Goal: Task Accomplishment & Management: Manage account settings

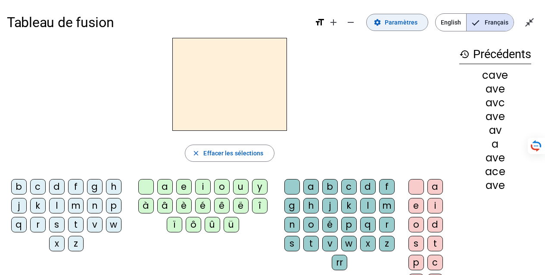
click at [396, 24] on span "Paramètres" at bounding box center [401, 22] width 33 height 10
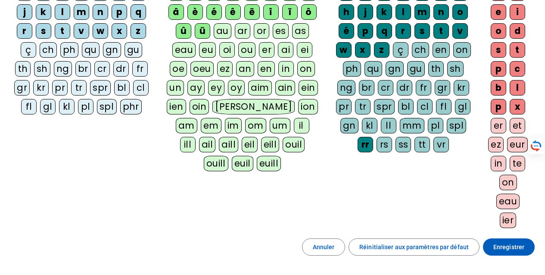
scroll to position [129, 0]
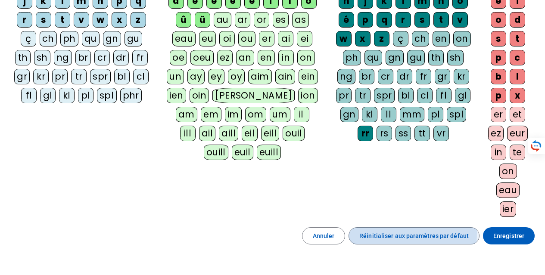
click at [368, 233] on span "Réinitialiser aux paramètres par défaut" at bounding box center [414, 236] width 109 height 10
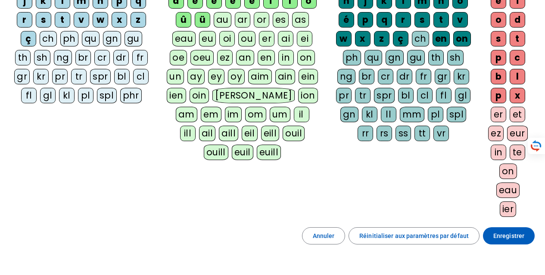
scroll to position [86, 0]
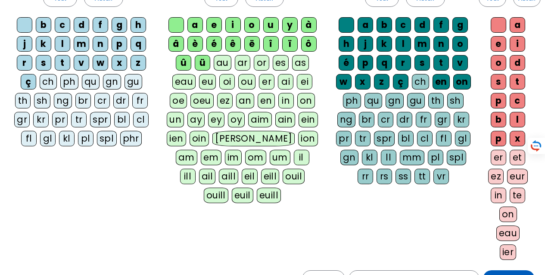
click at [23, 24] on div at bounding box center [25, 25] width 16 height 16
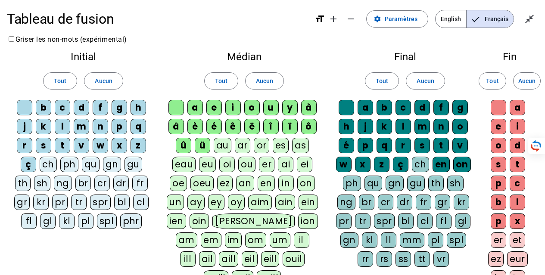
scroll to position [0, 0]
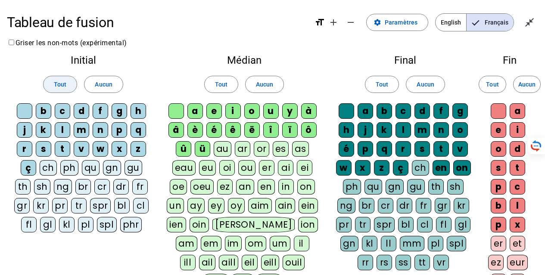
click at [66, 86] on span at bounding box center [60, 84] width 33 height 21
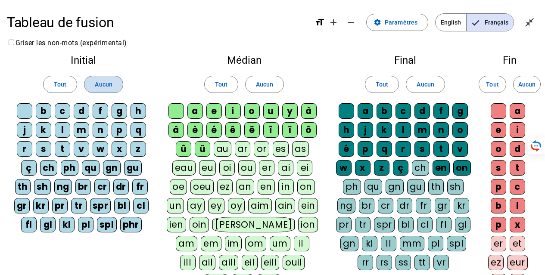
click at [93, 84] on span at bounding box center [103, 84] width 38 height 21
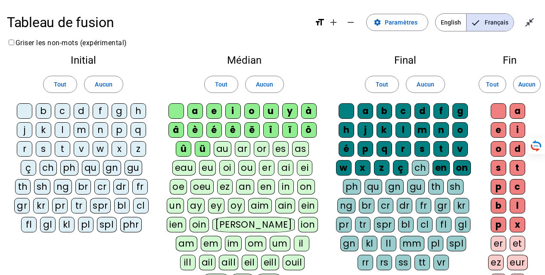
click at [25, 116] on div at bounding box center [25, 111] width 16 height 16
click at [40, 112] on div "b" at bounding box center [44, 111] width 16 height 16
click at [68, 108] on div "c" at bounding box center [63, 111] width 16 height 16
click at [78, 109] on div "d" at bounding box center [82, 111] width 16 height 16
click at [100, 113] on div "f" at bounding box center [101, 111] width 16 height 16
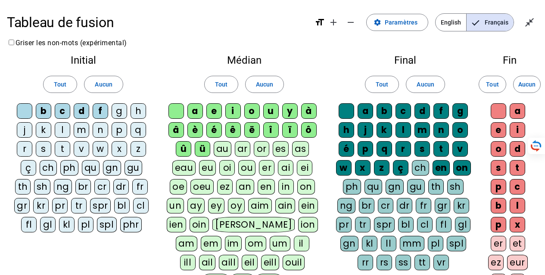
click at [119, 113] on div "g" at bounding box center [120, 111] width 16 height 16
click at [144, 111] on div "h" at bounding box center [139, 111] width 16 height 16
drag, startPoint x: 31, startPoint y: 131, endPoint x: 55, endPoint y: 131, distance: 23.3
click at [38, 131] on div "b c d f g h j k l m n p q r s t v w x z ç ch ph qu gn gu th sh ng br cr dr fr g…" at bounding box center [83, 169] width 139 height 133
click at [43, 127] on div "k" at bounding box center [44, 130] width 16 height 16
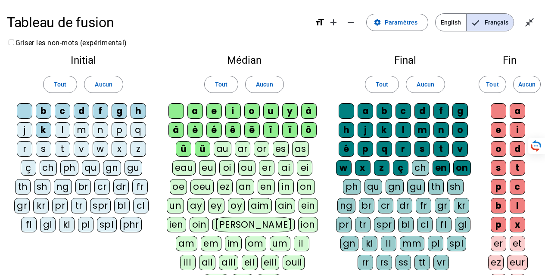
click at [30, 125] on div "j" at bounding box center [25, 130] width 16 height 16
click at [68, 133] on div "l" at bounding box center [63, 130] width 16 height 16
click at [80, 125] on div "m" at bounding box center [82, 130] width 16 height 16
click at [95, 129] on div "n" at bounding box center [101, 130] width 16 height 16
click at [116, 127] on div "p" at bounding box center [120, 130] width 16 height 16
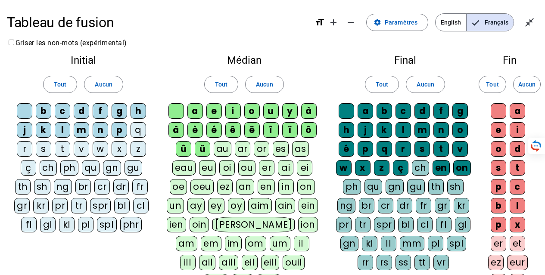
click at [136, 130] on div "q" at bounding box center [139, 130] width 16 height 16
click at [132, 146] on div "z" at bounding box center [139, 149] width 16 height 16
drag, startPoint x: 120, startPoint y: 149, endPoint x: 110, endPoint y: 148, distance: 10.4
click at [119, 148] on div "x" at bounding box center [120, 149] width 16 height 16
click at [106, 147] on div "w" at bounding box center [101, 149] width 16 height 16
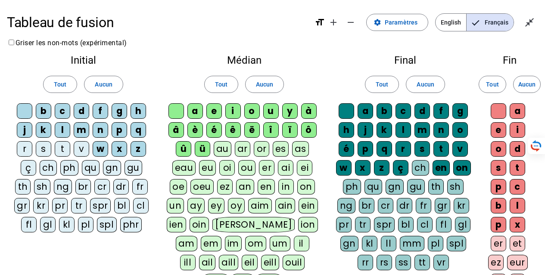
click at [89, 147] on letter-bubble "v" at bounding box center [83, 150] width 19 height 19
click at [63, 147] on div "t" at bounding box center [63, 149] width 16 height 16
click at [46, 144] on div "s" at bounding box center [44, 149] width 16 height 16
click at [28, 145] on div "r" at bounding box center [25, 149] width 16 height 16
click at [444, 170] on div "en" at bounding box center [441, 168] width 17 height 16
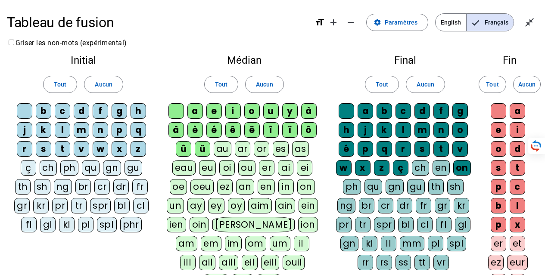
click at [463, 169] on div "on" at bounding box center [463, 168] width 18 height 16
click at [404, 166] on div "ç" at bounding box center [401, 168] width 16 height 16
